Goal: Navigation & Orientation: Find specific page/section

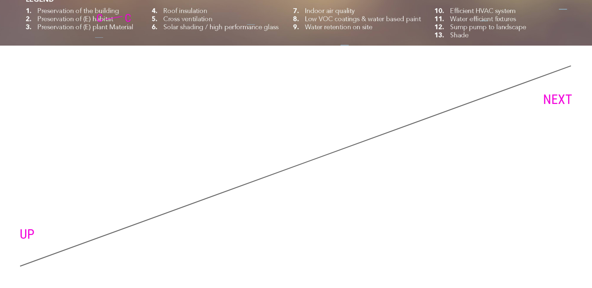
scroll to position [6273, 0]
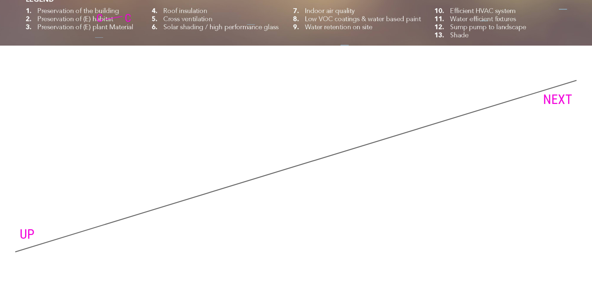
click at [559, 101] on link "NEXT" at bounding box center [557, 100] width 29 height 16
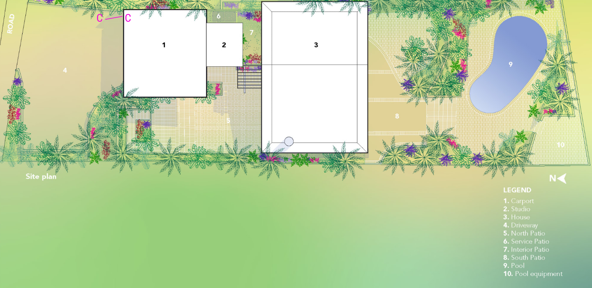
scroll to position [5107, 0]
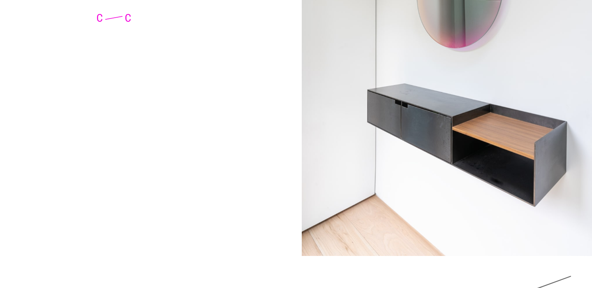
scroll to position [4989, 0]
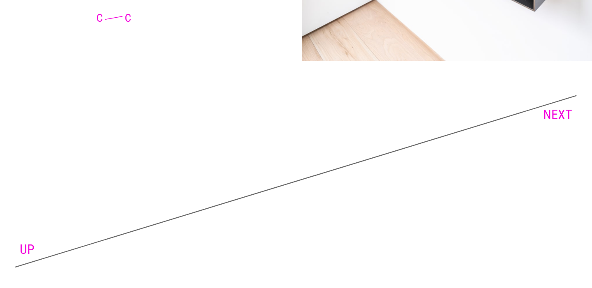
click at [24, 242] on link "UP" at bounding box center [27, 250] width 15 height 16
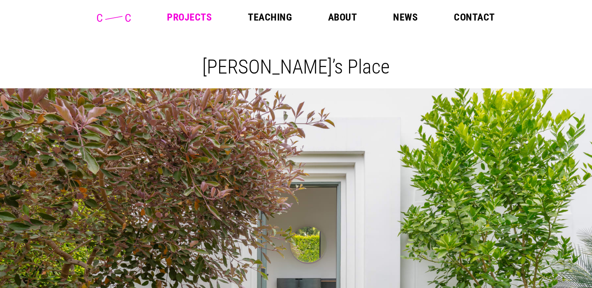
scroll to position [0, 0]
